Goal: Task Accomplishment & Management: Use online tool/utility

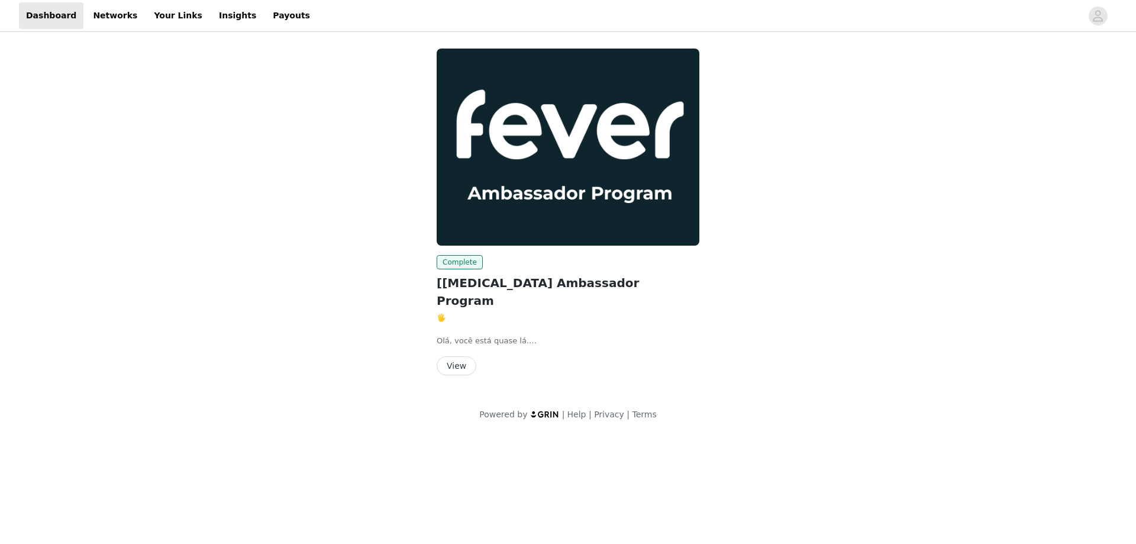
click at [450, 356] on button "View" at bounding box center [457, 365] width 40 height 19
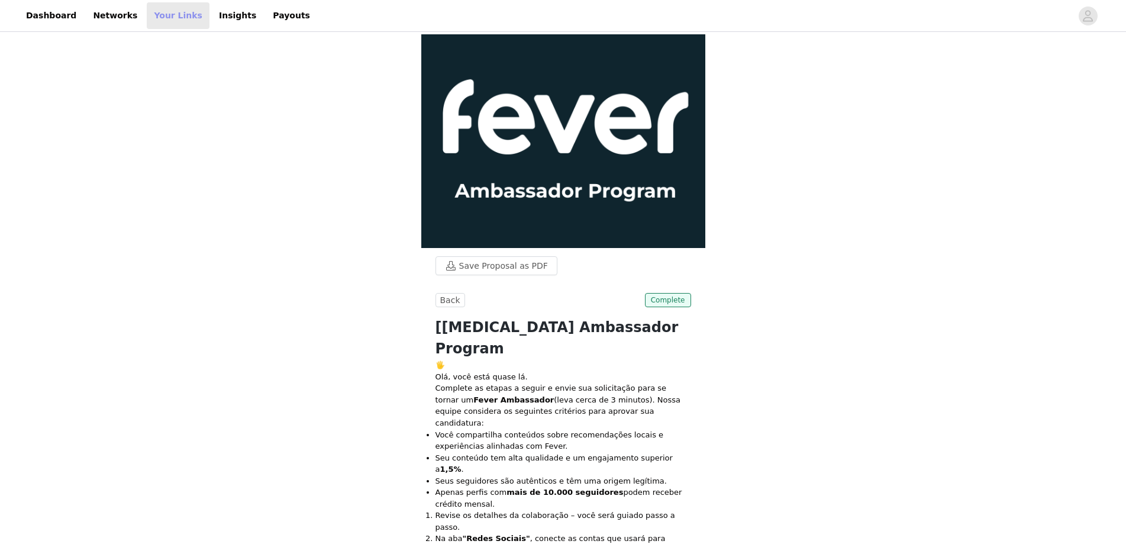
click at [164, 11] on link "Your Links" at bounding box center [178, 15] width 63 height 27
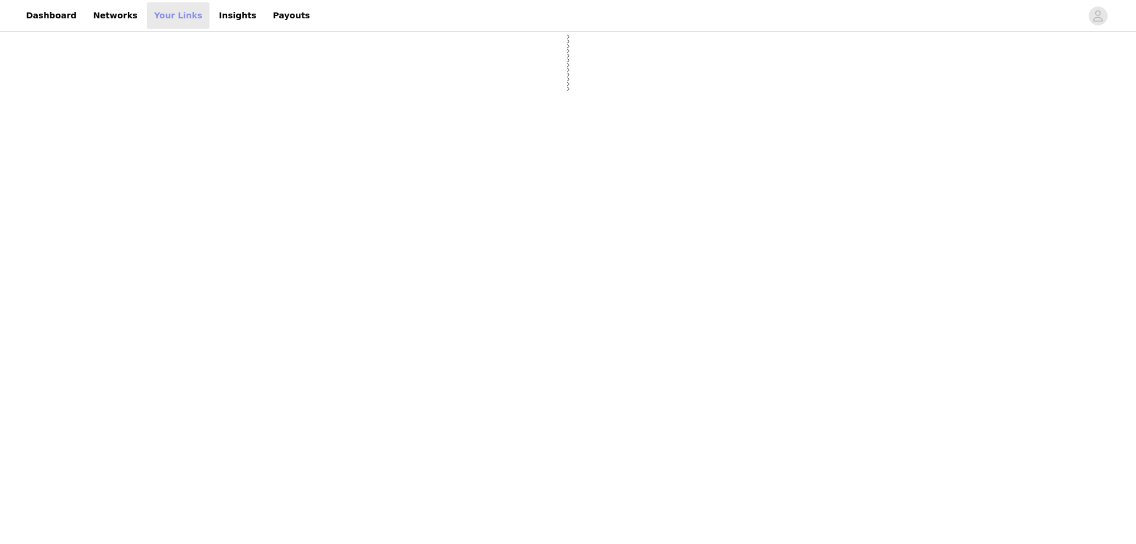
select select "12"
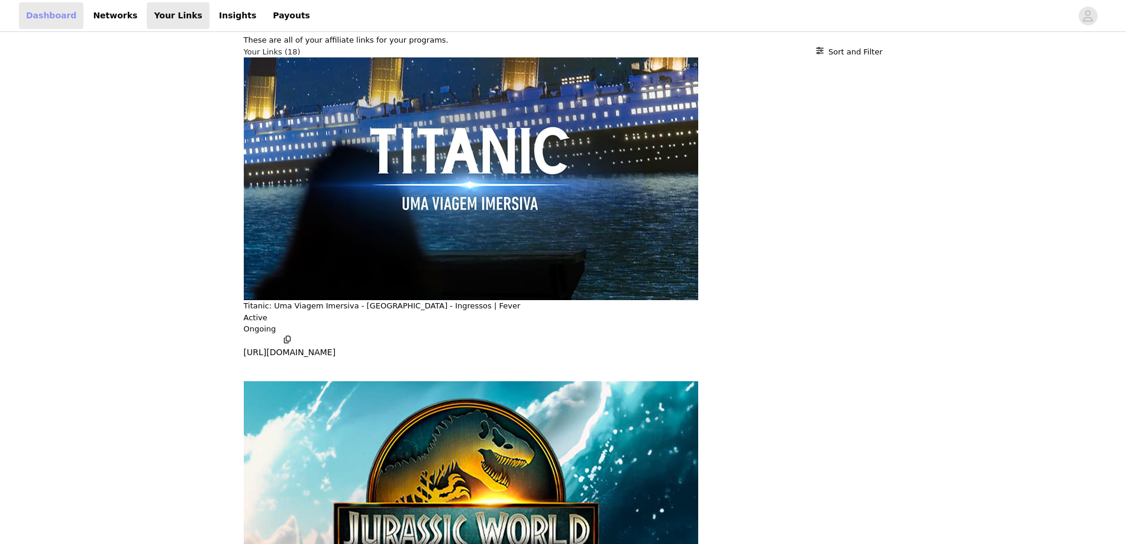
click at [33, 14] on link "Dashboard" at bounding box center [51, 15] width 64 height 27
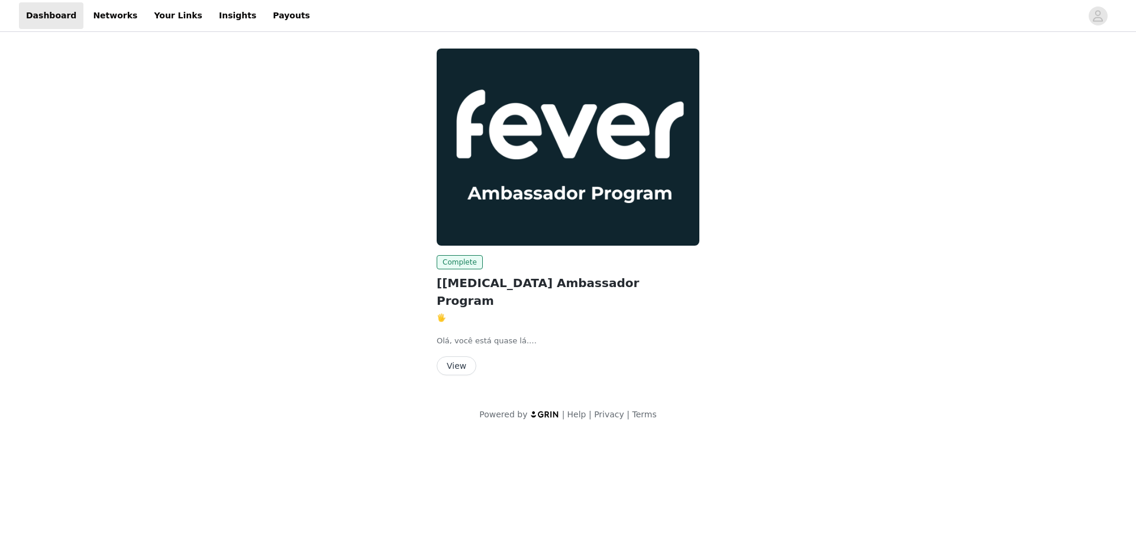
click at [453, 356] on button "View" at bounding box center [457, 365] width 40 height 19
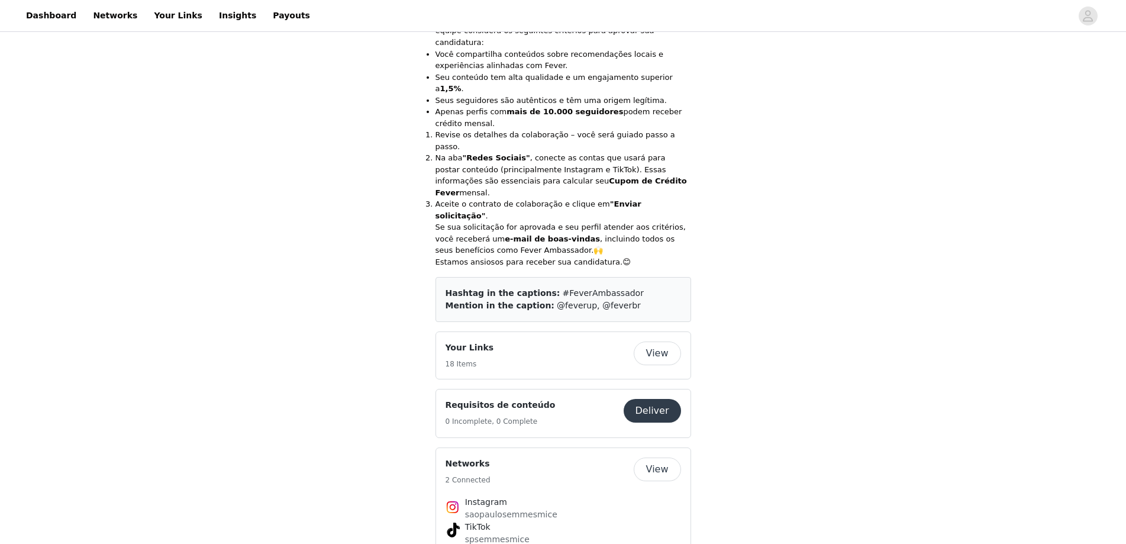
scroll to position [473, 0]
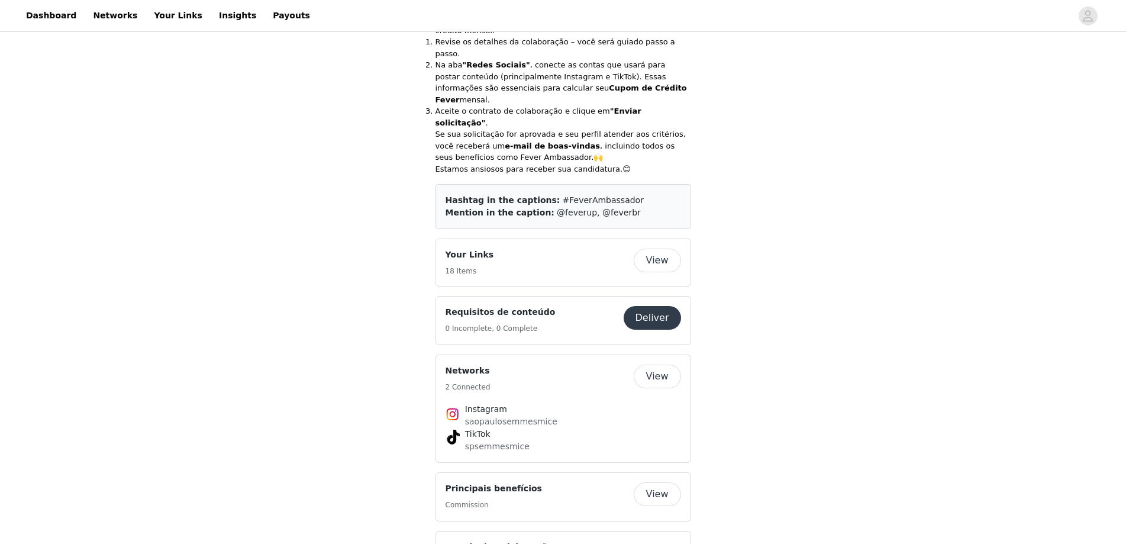
click at [658, 248] on button "View" at bounding box center [657, 260] width 47 height 24
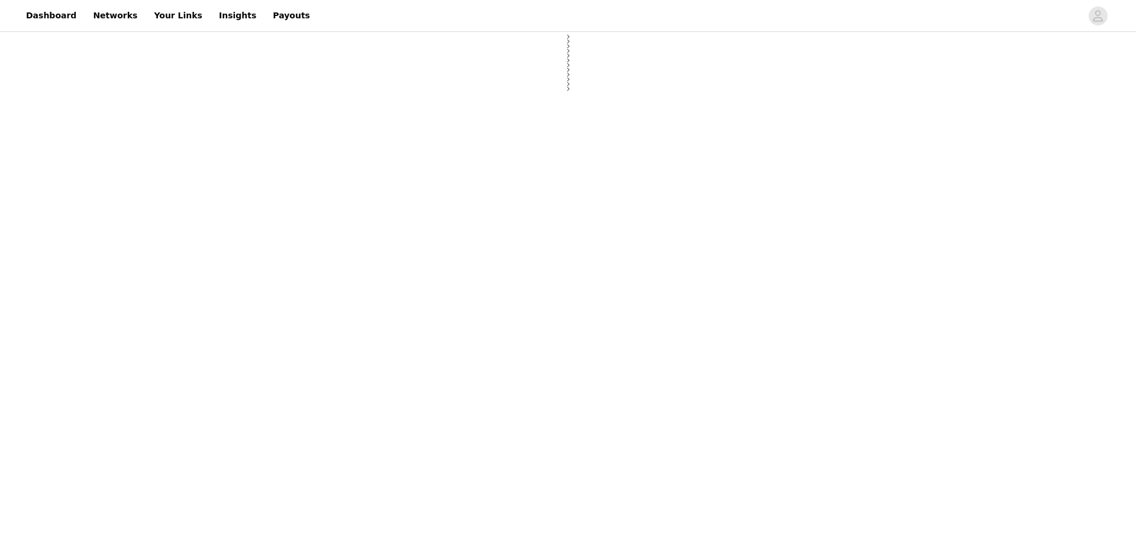
select select "12"
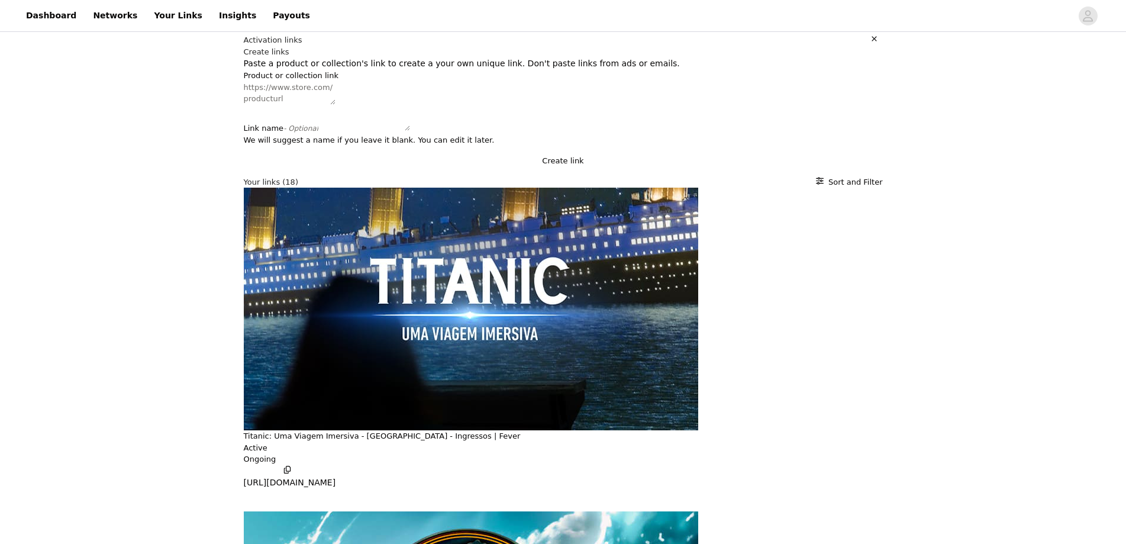
paste textarea "[URL][DOMAIN_NAME]"
type textarea "[URL][DOMAIN_NAME]"
click at [839, 167] on button "Create link" at bounding box center [563, 161] width 639 height 12
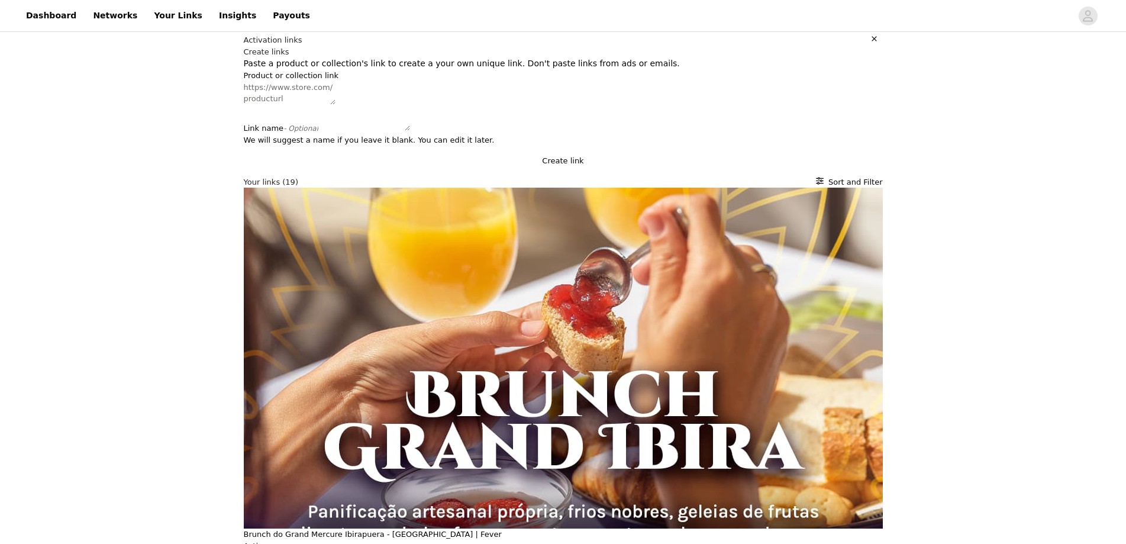
click at [323, 105] on textarea "Product or collection link" at bounding box center [290, 93] width 92 height 23
paste textarea "[URL][DOMAIN_NAME]"
drag, startPoint x: 465, startPoint y: 138, endPoint x: 232, endPoint y: 134, distance: 233.1
click at [244, 108] on div "Product or collection link [URL][DOMAIN_NAME]" at bounding box center [563, 89] width 639 height 38
type textarea "[URL][DOMAIN_NAME]"
